Goal: Use online tool/utility: Utilize a website feature to perform a specific function

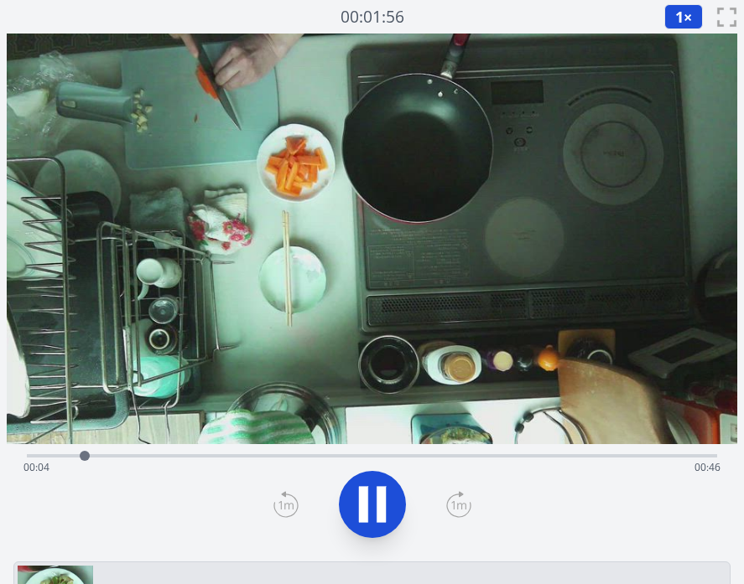
click at [278, 456] on div "Time elapsed: 00:04 Time remaining: 00:46" at bounding box center [371, 467] width 697 height 27
click at [397, 453] on div "Time elapsed: 00:19 Time remaining: 00:31" at bounding box center [372, 454] width 690 height 20
click at [487, 456] on div "Time elapsed: 00:28 Time remaining: 00:22" at bounding box center [371, 467] width 697 height 27
click at [533, 454] on div "Time elapsed: 00:34 Time remaining: 00:15" at bounding box center [371, 467] width 697 height 27
click at [371, 491] on icon at bounding box center [372, 504] width 47 height 47
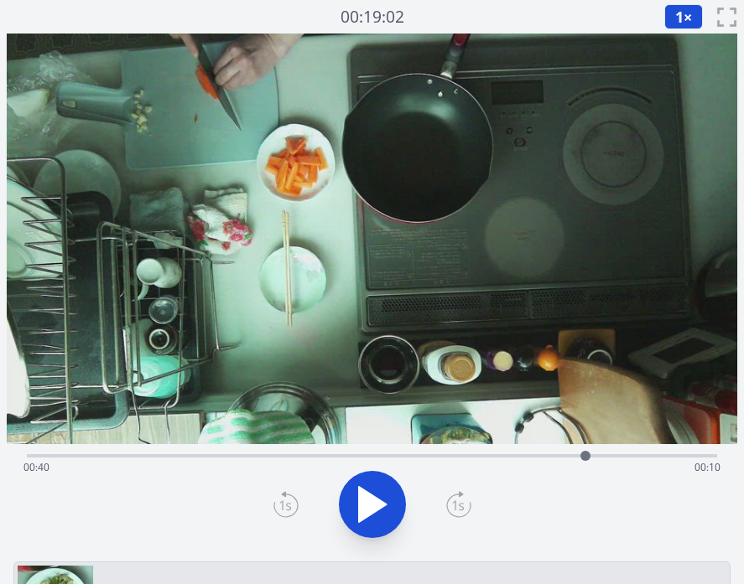
click at [379, 506] on icon at bounding box center [373, 504] width 28 height 35
click at [586, 459] on div "Time elapsed: 00:44 Time remaining: 00:06" at bounding box center [371, 467] width 697 height 27
click at [588, 454] on div "Time elapsed: 00:42 Time remaining: 00:07" at bounding box center [371, 467] width 697 height 27
click at [386, 503] on icon at bounding box center [372, 504] width 47 height 47
click at [395, 452] on div "Time elapsed: 00:42 Time remaining: 00:07" at bounding box center [372, 454] width 690 height 20
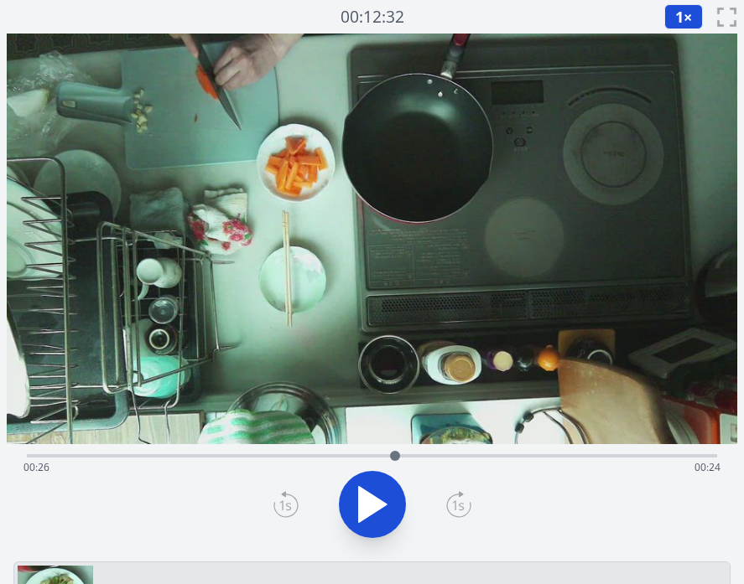
click at [359, 497] on icon at bounding box center [373, 504] width 28 height 35
click at [500, 457] on div "Time elapsed: 00:27 Time remaining: 00:22" at bounding box center [371, 467] width 697 height 27
click at [629, 454] on div "Time elapsed: 00:35 Time remaining: 00:14" at bounding box center [371, 467] width 697 height 27
click at [371, 501] on icon at bounding box center [372, 504] width 47 height 47
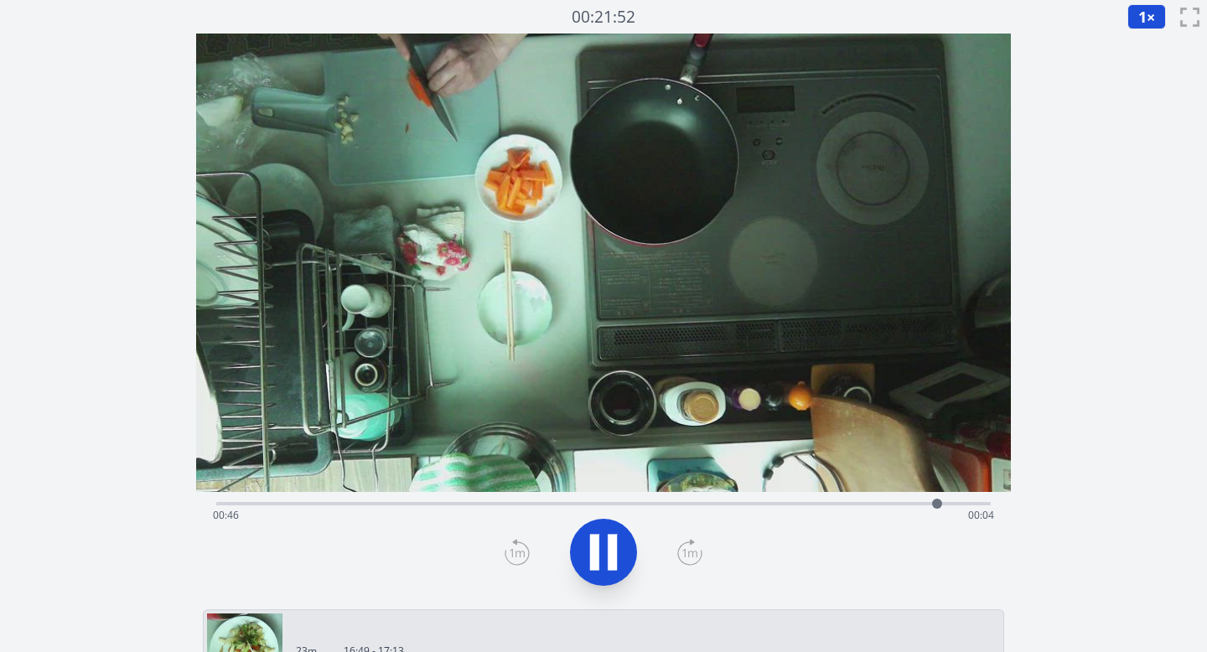
click at [600, 547] on icon at bounding box center [603, 552] width 47 height 47
drag, startPoint x: 939, startPoint y: 506, endPoint x: 407, endPoint y: 500, distance: 531.6
click at [407, 500] on div at bounding box center [406, 504] width 10 height 10
drag, startPoint x: 407, startPoint y: 500, endPoint x: 551, endPoint y: 501, distance: 143.4
click at [551, 501] on div at bounding box center [551, 504] width 10 height 10
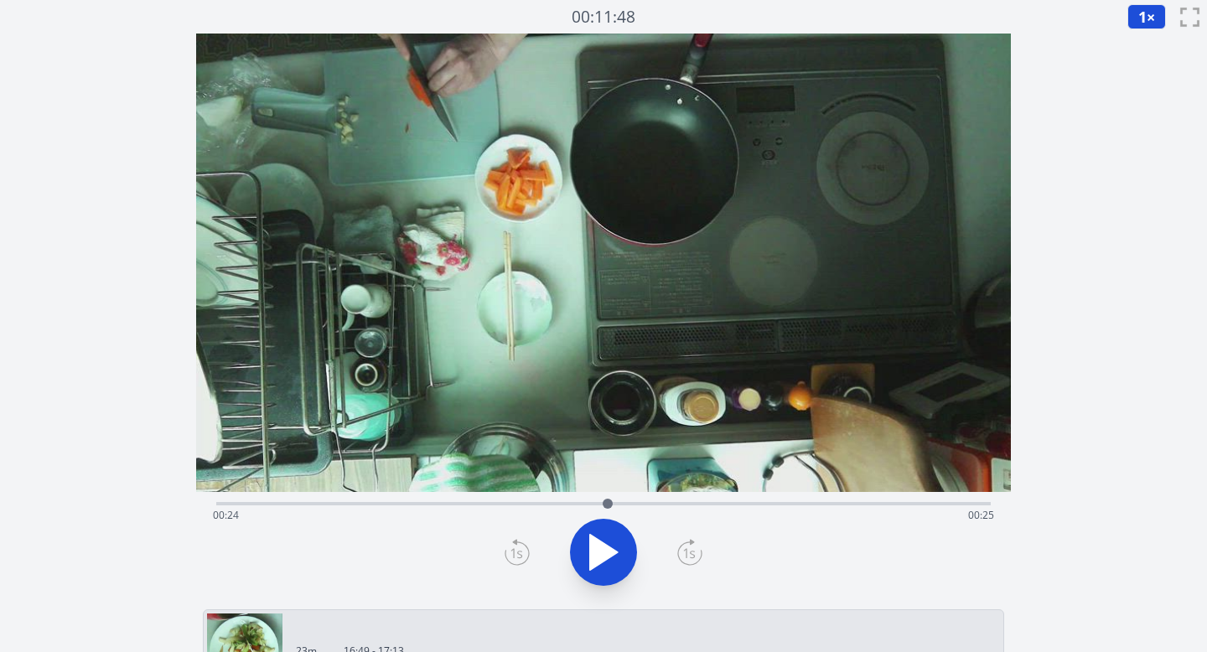
drag, startPoint x: 551, startPoint y: 501, endPoint x: 630, endPoint y: 503, distance: 78.8
click at [613, 503] on div at bounding box center [608, 504] width 10 height 10
drag, startPoint x: 630, startPoint y: 503, endPoint x: 710, endPoint y: 501, distance: 80.5
click at [710, 501] on div at bounding box center [710, 504] width 10 height 10
click at [708, 500] on div at bounding box center [708, 504] width 10 height 10
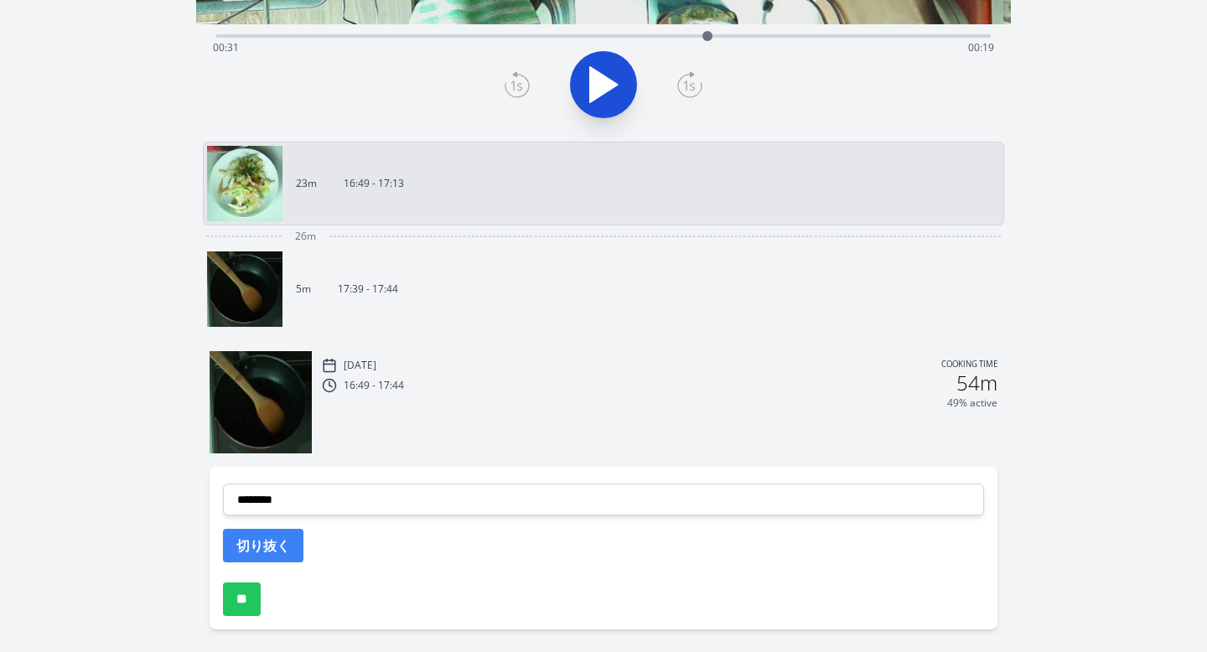
scroll to position [507, 0]
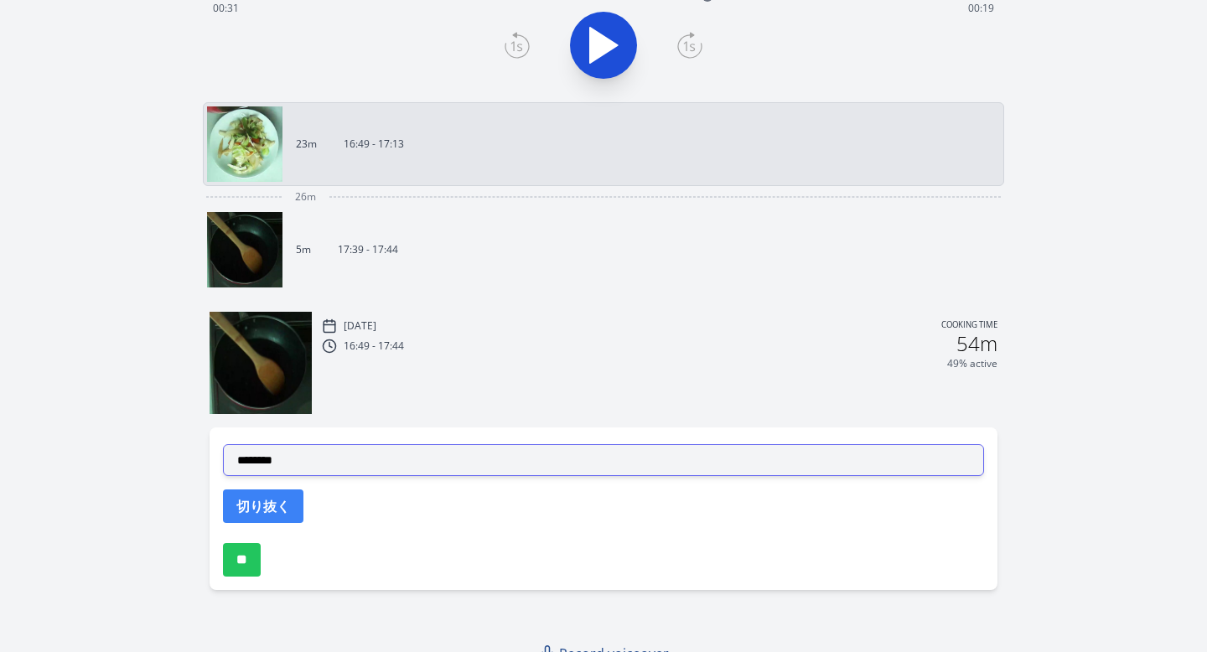
click at [433, 458] on select "**********" at bounding box center [604, 460] width 762 height 32
select select "**********"
click at [223, 444] on select "**********" at bounding box center [604, 460] width 762 height 32
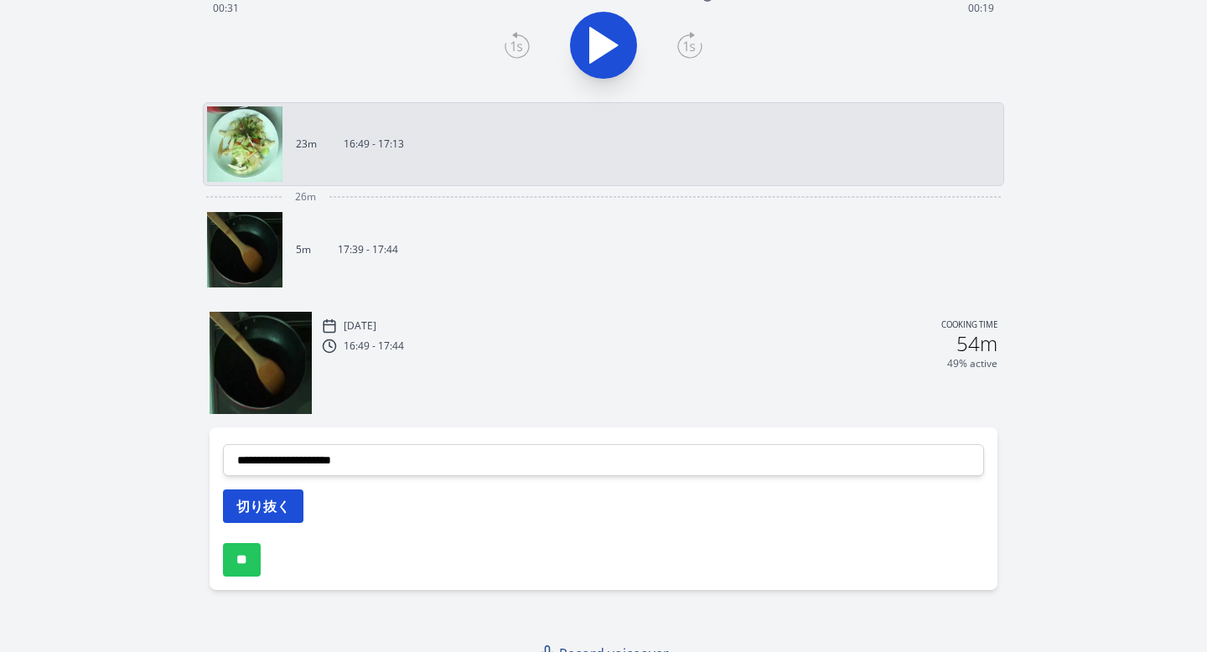
click at [281, 510] on button "切り抜く" at bounding box center [263, 507] width 80 height 34
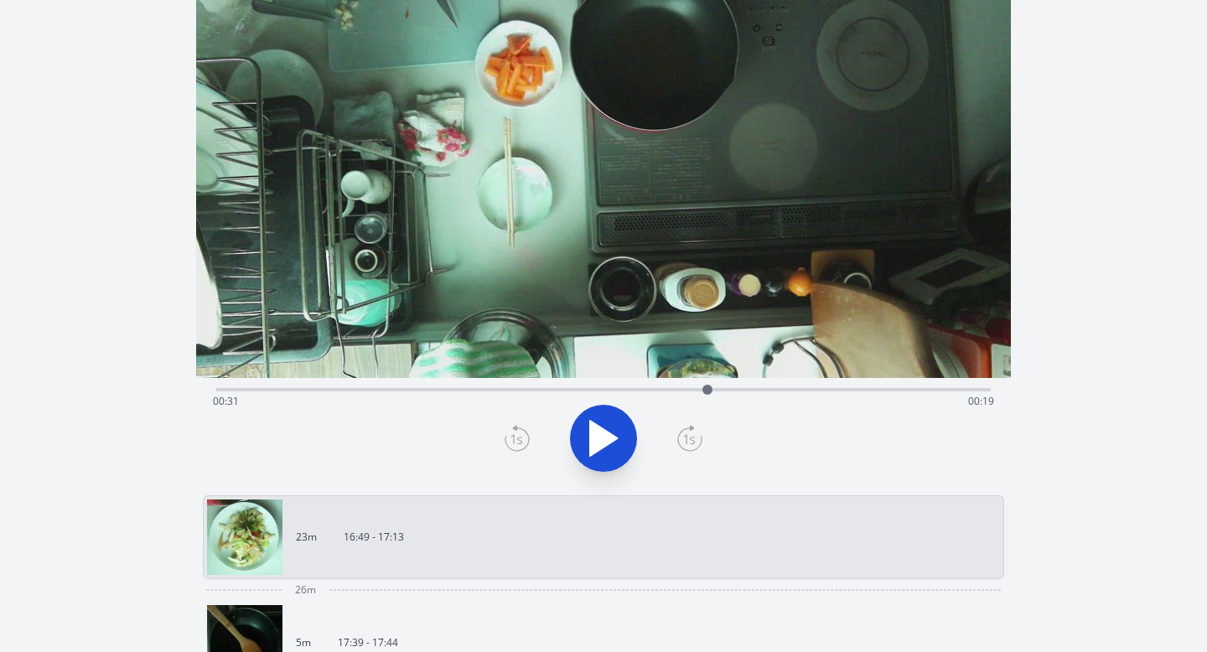
scroll to position [79, 0]
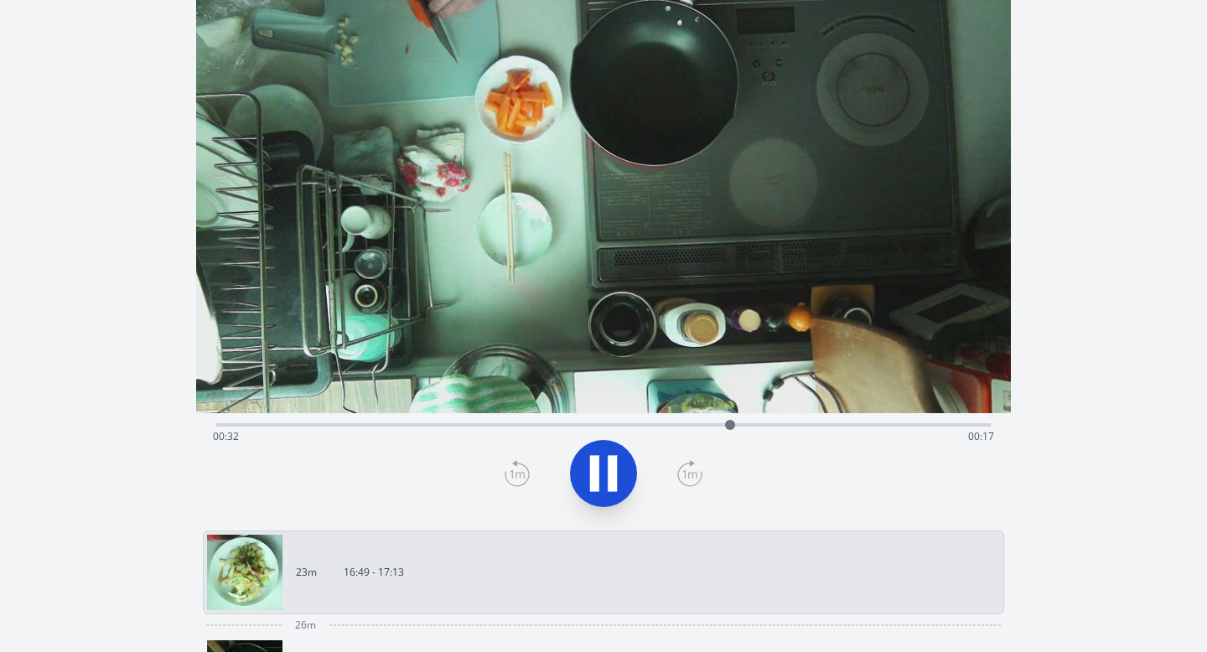
click at [625, 458] on icon at bounding box center [603, 473] width 47 height 47
drag, startPoint x: 729, startPoint y: 425, endPoint x: 782, endPoint y: 432, distance: 54.1
click at [743, 432] on div at bounding box center [780, 424] width 25 height 25
drag, startPoint x: 782, startPoint y: 432, endPoint x: 827, endPoint y: 438, distance: 45.8
click at [743, 427] on div "Time elapsed: 00:39 Time remaining: 00:11" at bounding box center [604, 424] width 776 height 3
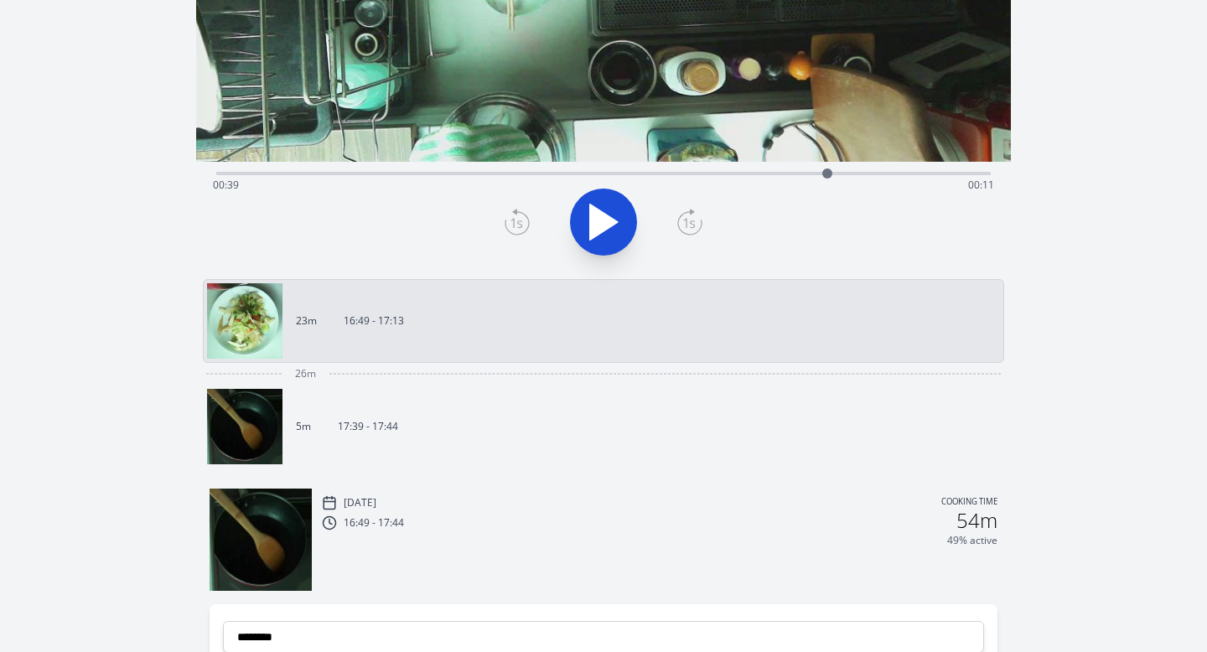
scroll to position [566, 0]
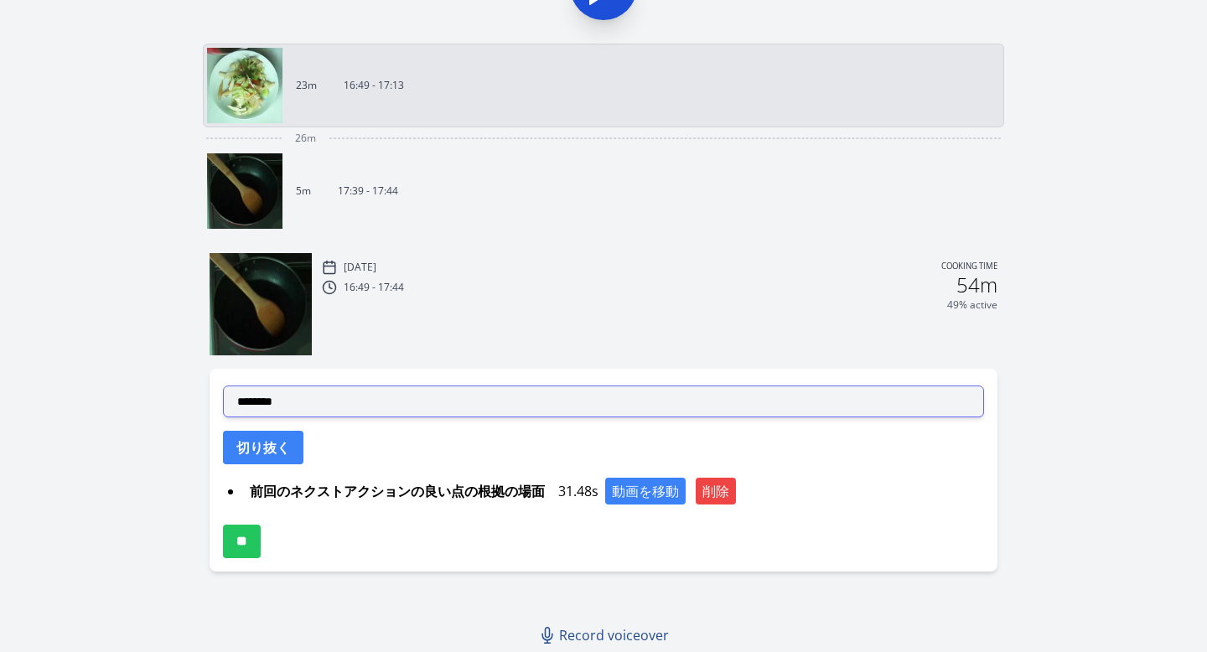
click at [640, 397] on select "**********" at bounding box center [604, 402] width 762 height 32
select select "**********"
click at [223, 386] on select "**********" at bounding box center [604, 402] width 762 height 32
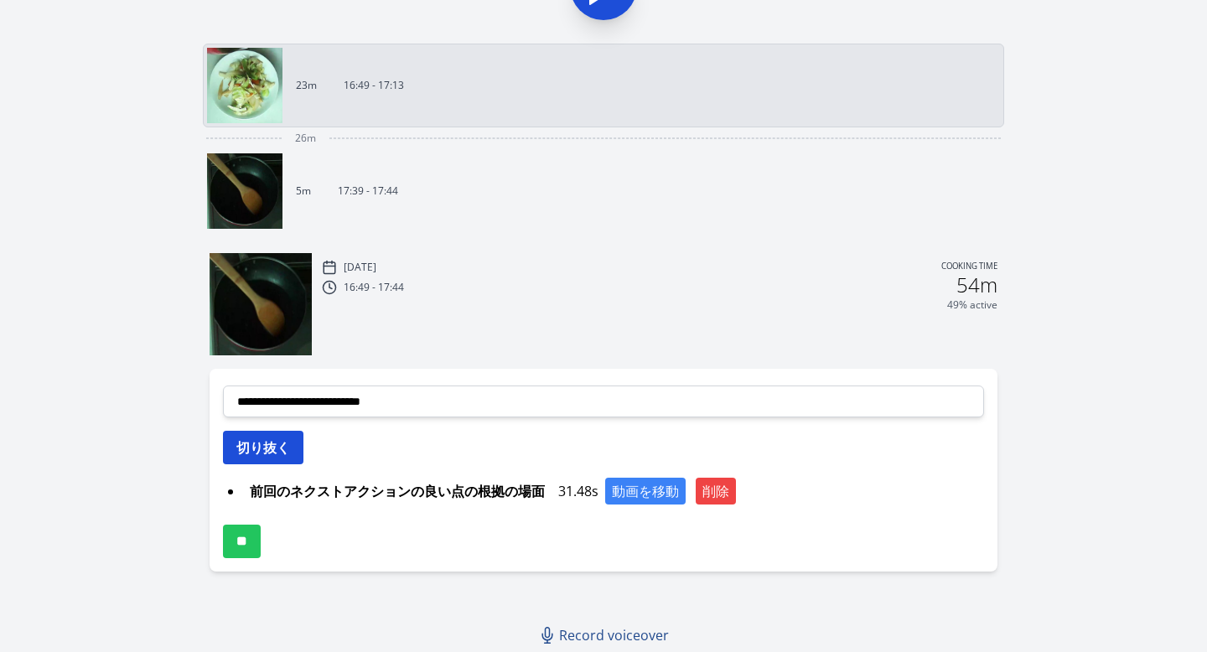
click at [296, 454] on button "切り抜く" at bounding box center [263, 448] width 80 height 34
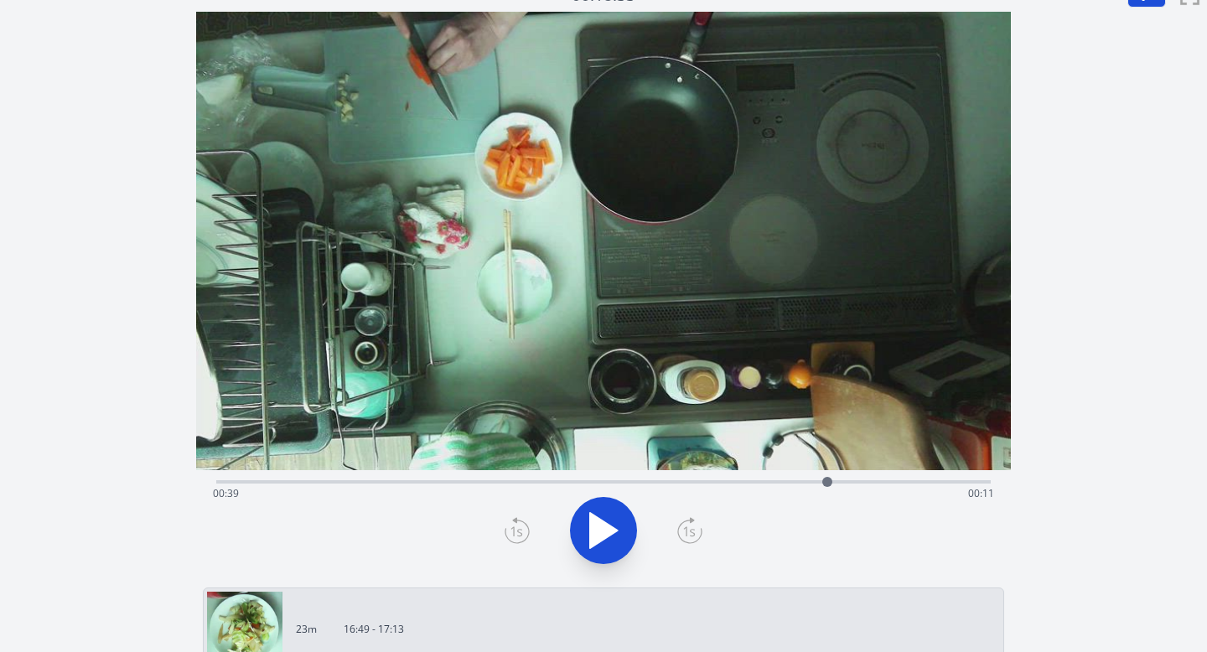
scroll to position [0, 0]
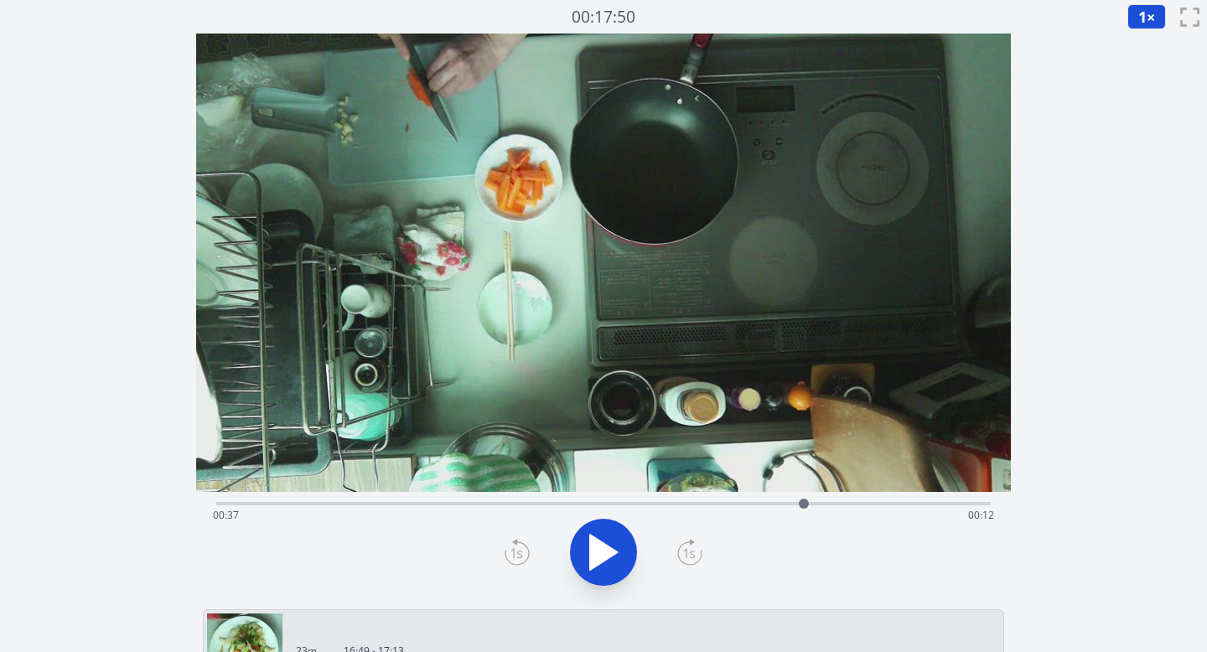
drag, startPoint x: 827, startPoint y: 503, endPoint x: 804, endPoint y: 503, distance: 22.6
click at [743, 503] on div at bounding box center [804, 504] width 10 height 10
click at [523, 542] on icon at bounding box center [517, 552] width 25 height 27
click at [743, 23] on span "1" at bounding box center [1143, 17] width 8 height 20
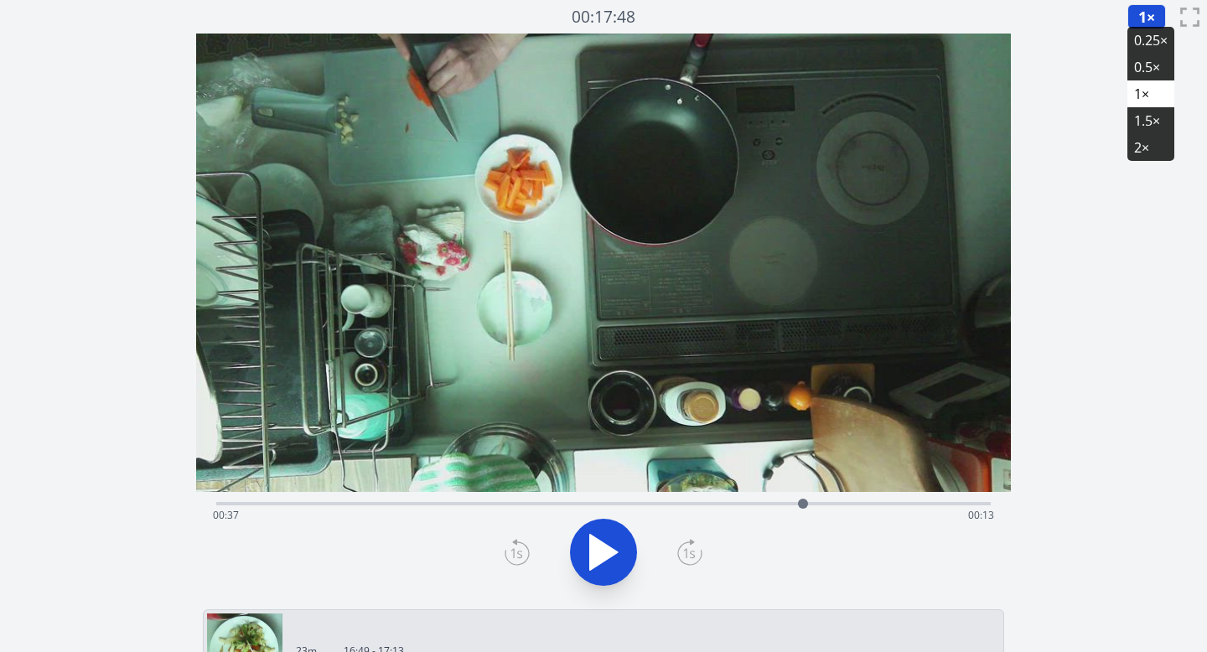
click at [743, 34] on li "0.25×" at bounding box center [1151, 40] width 47 height 27
click at [612, 533] on icon at bounding box center [603, 552] width 47 height 47
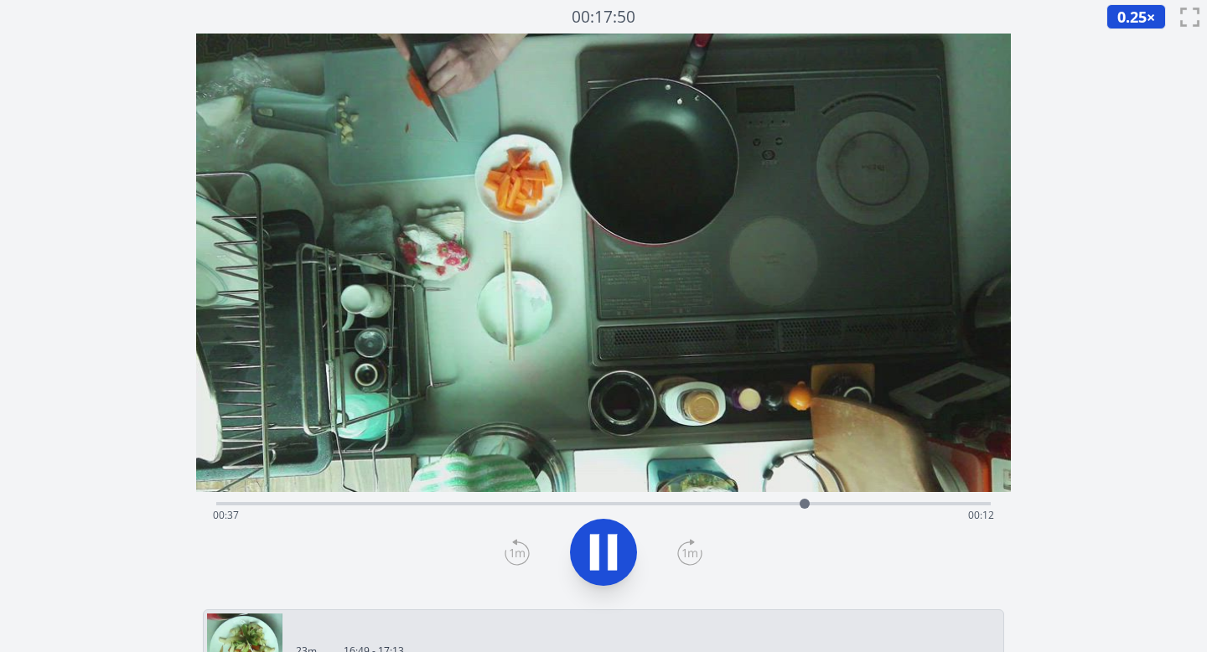
click at [612, 533] on icon at bounding box center [603, 552] width 47 height 47
click at [517, 548] on icon at bounding box center [517, 552] width 25 height 27
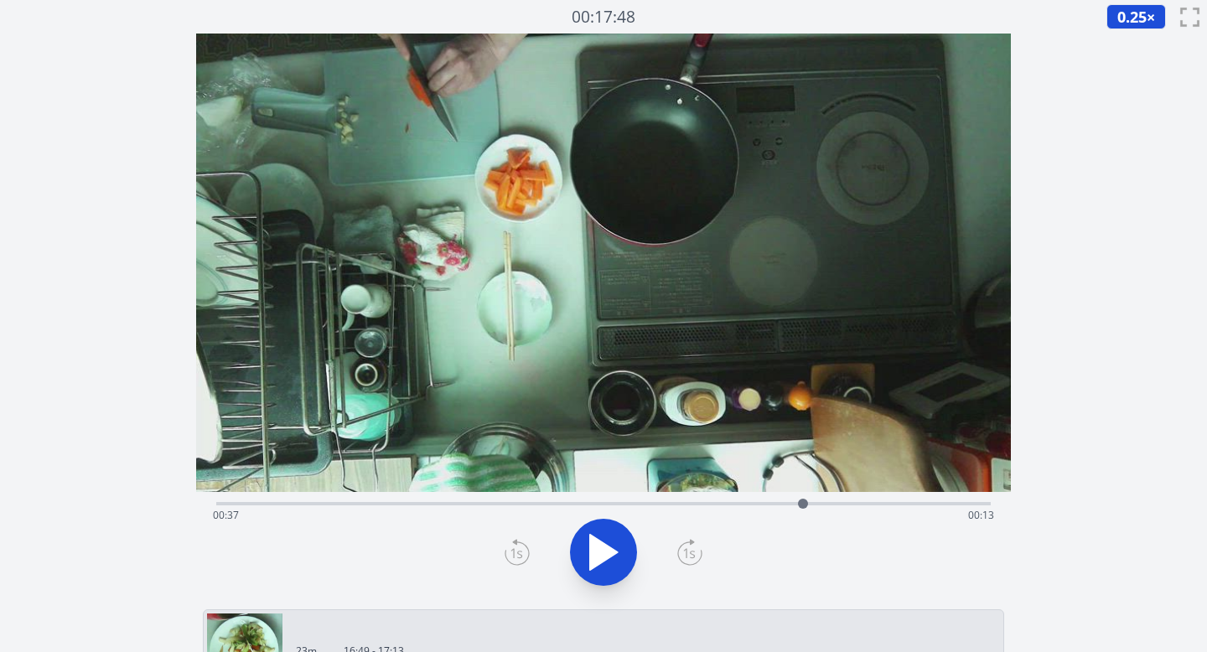
click at [595, 562] on icon at bounding box center [604, 552] width 28 height 35
click at [595, 562] on icon at bounding box center [594, 553] width 9 height 36
click at [516, 552] on icon at bounding box center [517, 552] width 25 height 27
click at [516, 550] on icon at bounding box center [517, 552] width 25 height 27
click at [604, 549] on icon at bounding box center [604, 552] width 28 height 35
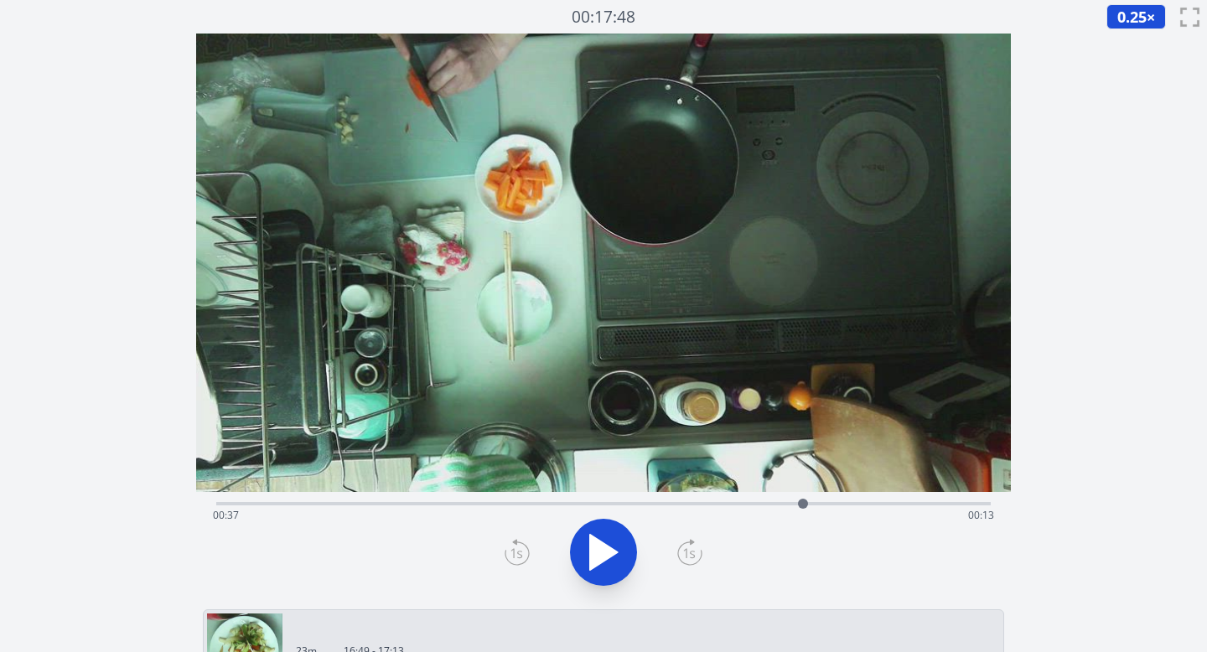
click at [0, 0] on icon at bounding box center [0, 0] width 0 height 0
click at [511, 554] on icon at bounding box center [517, 552] width 25 height 27
click at [599, 568] on icon at bounding box center [603, 552] width 47 height 47
click at [599, 568] on icon at bounding box center [594, 553] width 9 height 36
click at [517, 552] on icon at bounding box center [517, 554] width 12 height 10
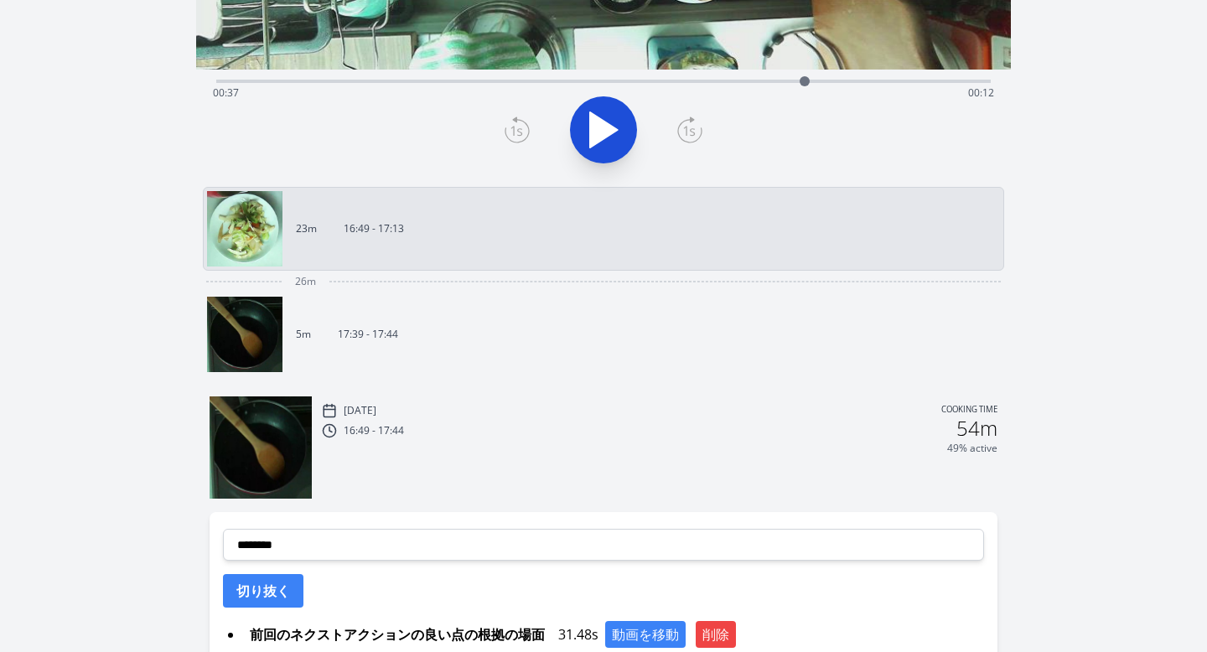
scroll to position [606, 0]
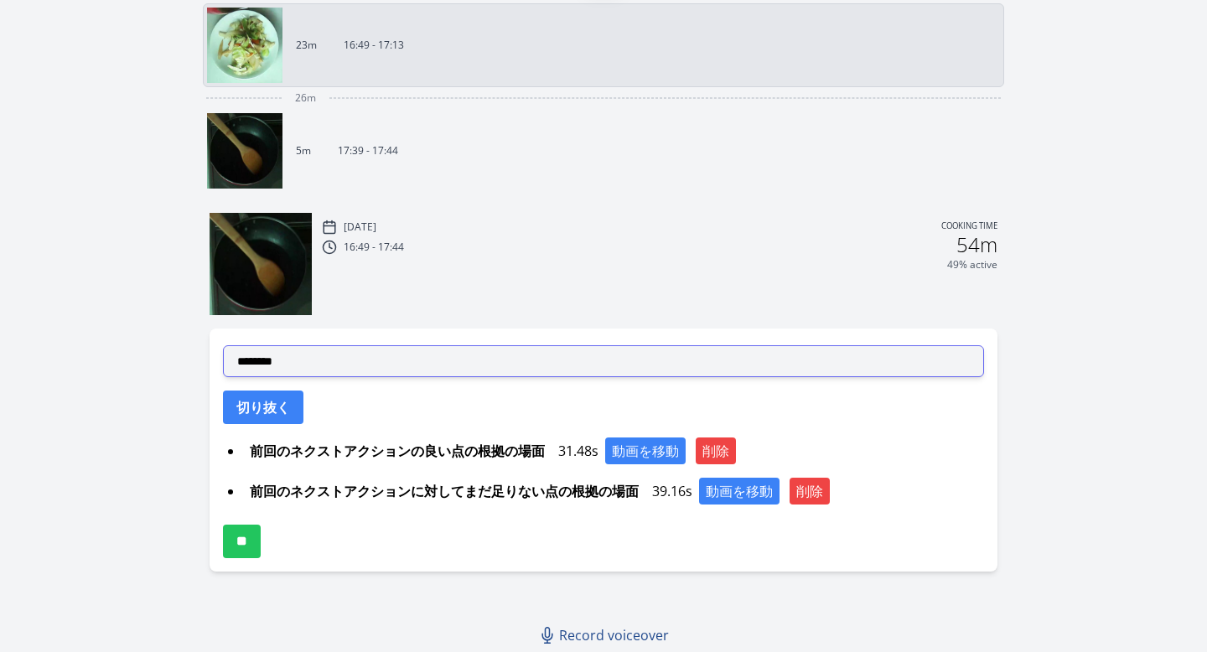
click at [549, 364] on select "**********" at bounding box center [604, 361] width 762 height 32
select select "**********"
click at [223, 345] on select "**********" at bounding box center [604, 361] width 762 height 32
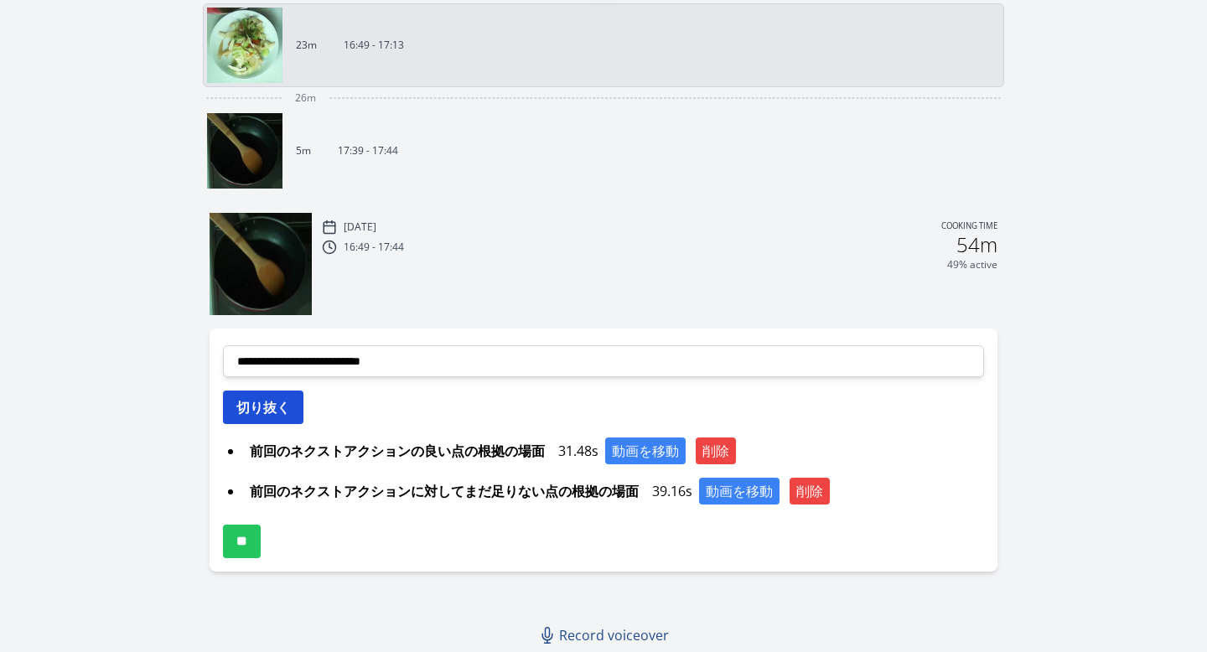
click at [290, 417] on button "切り抜く" at bounding box center [263, 408] width 80 height 34
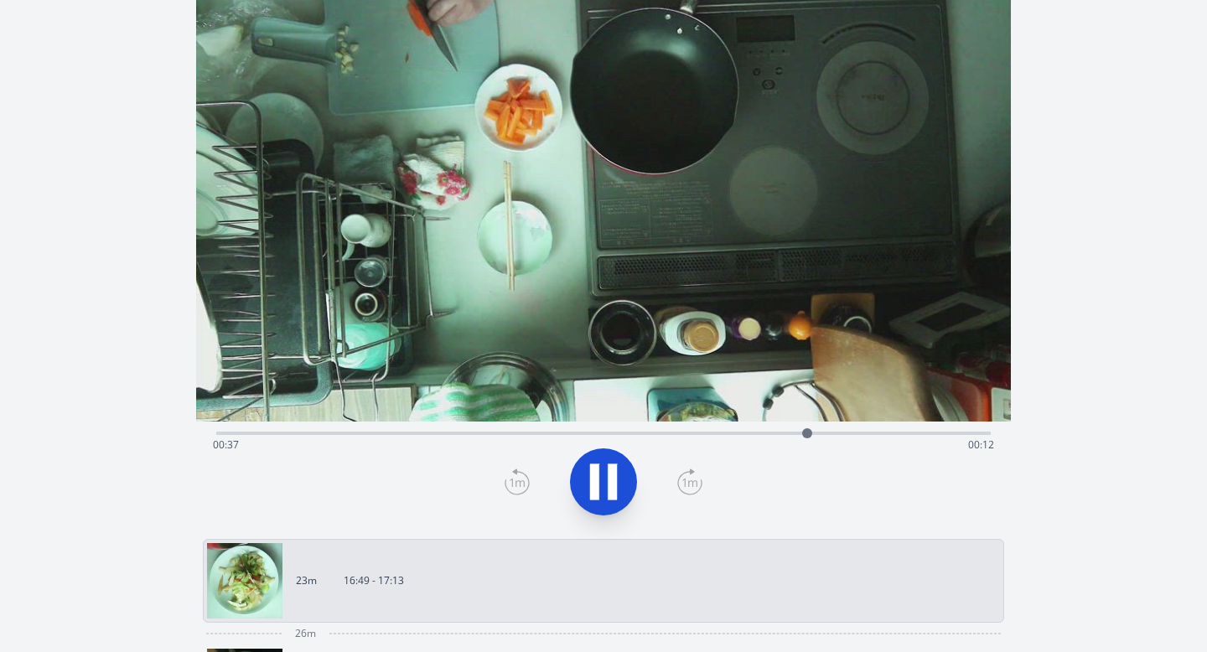
scroll to position [0, 0]
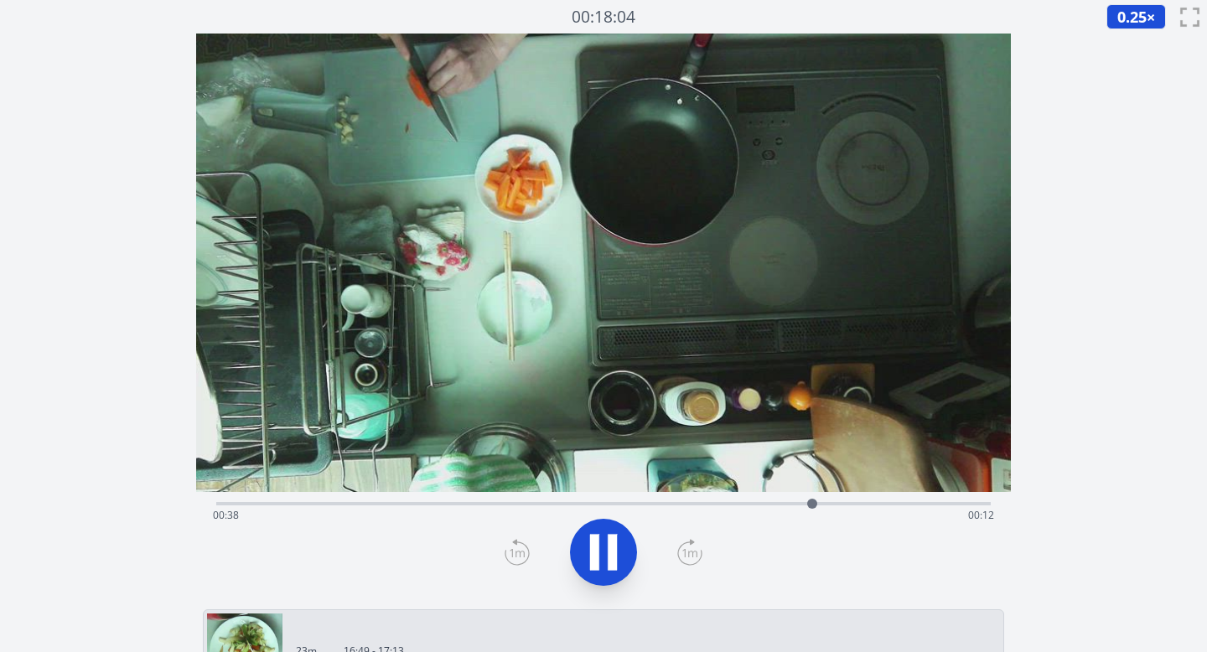
click at [608, 546] on icon at bounding box center [612, 553] width 9 height 36
drag, startPoint x: 815, startPoint y: 501, endPoint x: 656, endPoint y: 496, distance: 159.4
click at [656, 496] on div at bounding box center [655, 503] width 25 height 25
click at [605, 562] on icon at bounding box center [603, 552] width 47 height 47
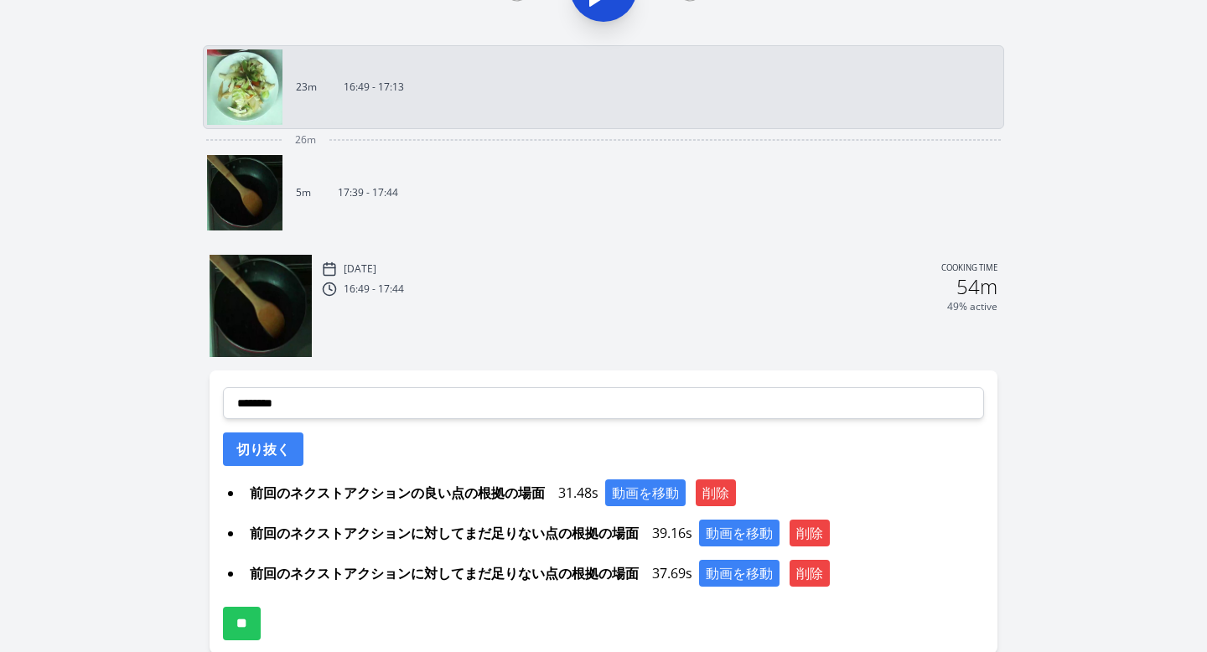
scroll to position [646, 0]
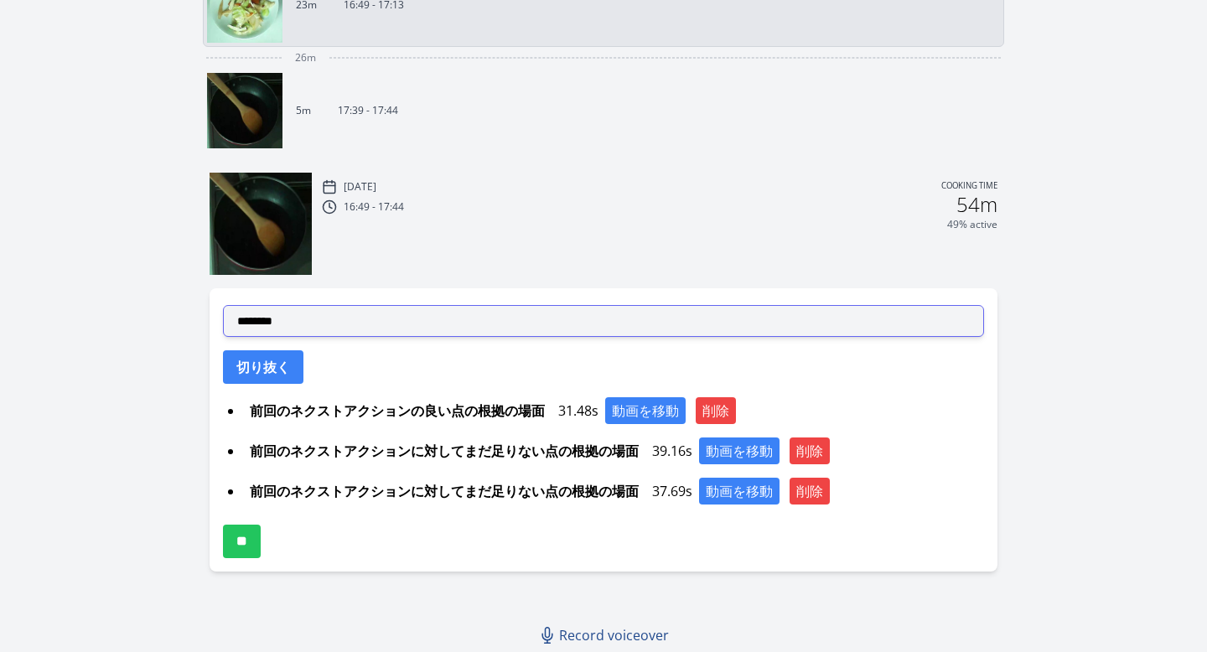
click at [558, 305] on select "**********" at bounding box center [604, 321] width 762 height 32
select select "**********"
click at [223, 305] on select "**********" at bounding box center [604, 321] width 762 height 32
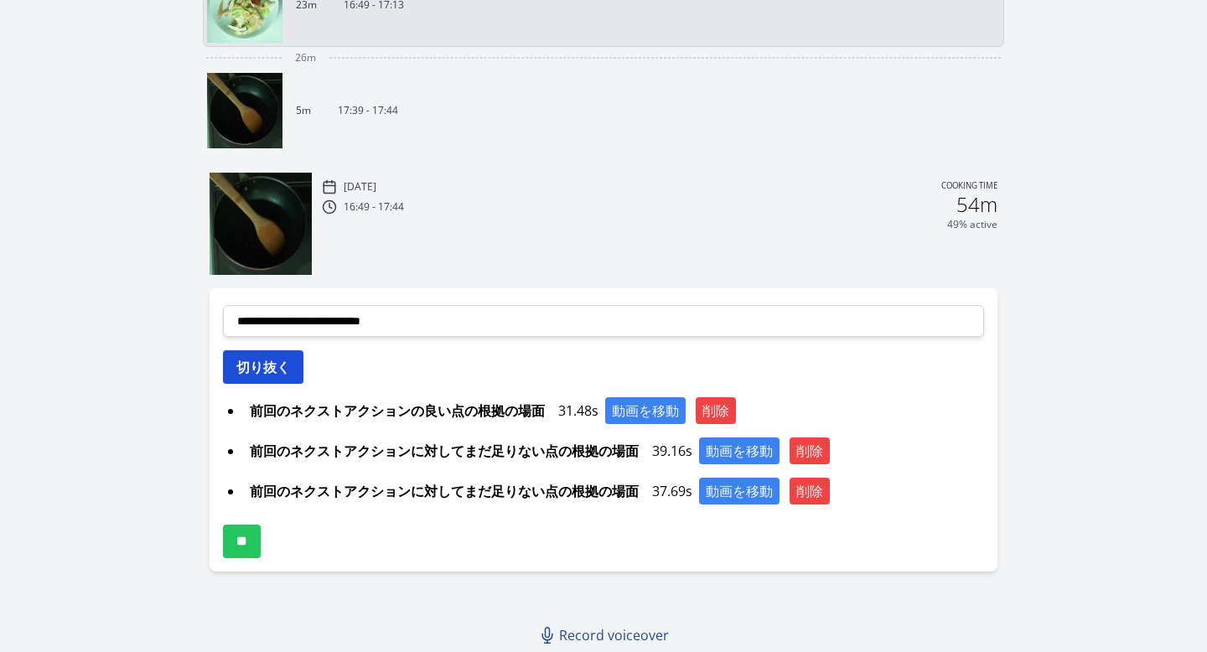
click at [285, 381] on button "切り抜く" at bounding box center [263, 367] width 80 height 34
select select
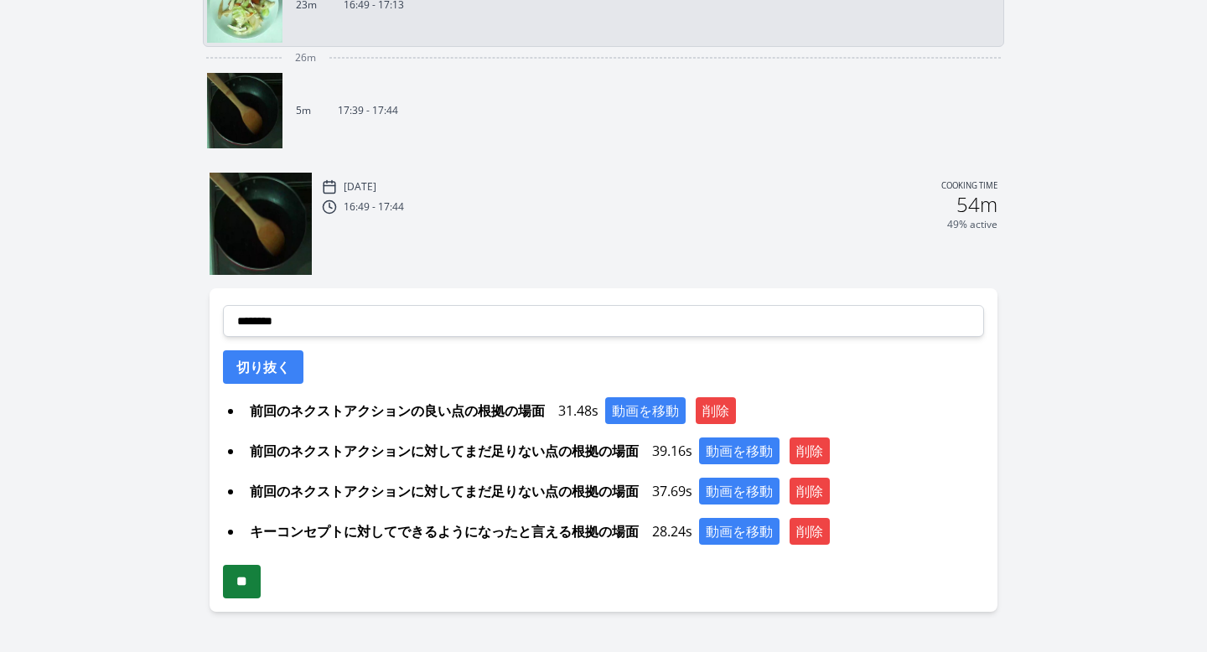
click at [261, 575] on input "**" at bounding box center [242, 582] width 38 height 34
